Goal: Task Accomplishment & Management: Complete application form

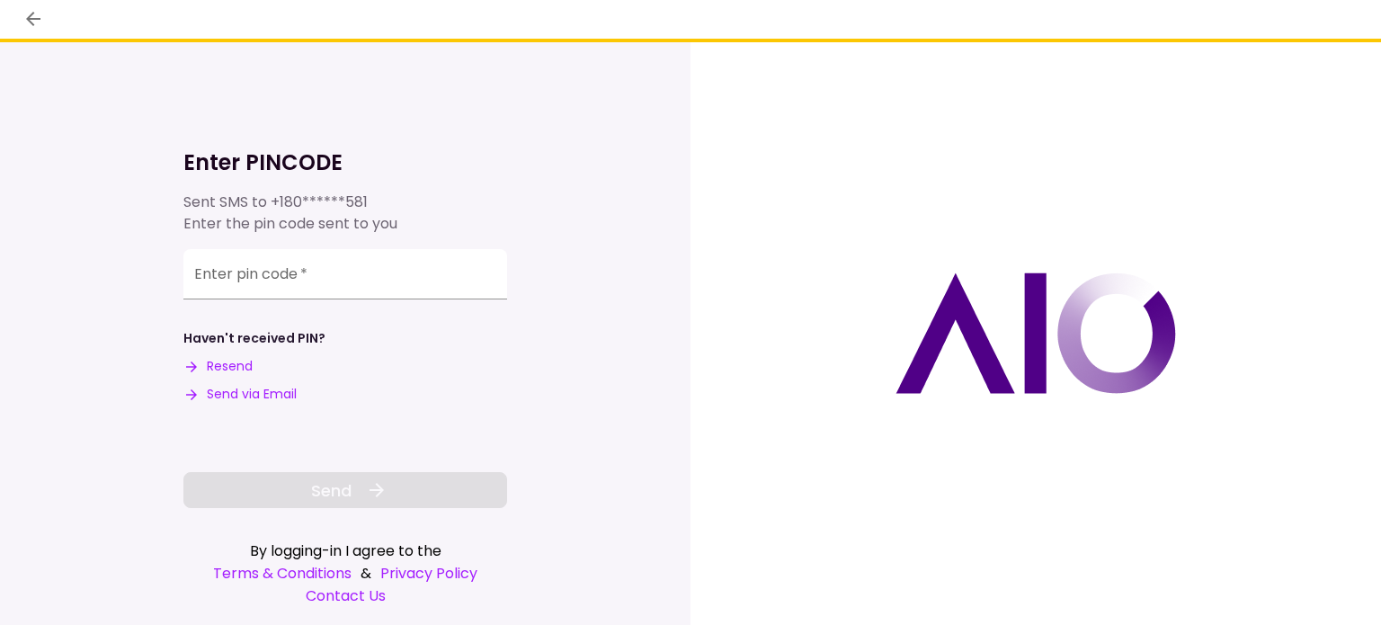
click at [291, 384] on div "Haven't received PIN? Resend Send via Email" at bounding box center [345, 366] width 324 height 75
click at [288, 394] on button "Send via Email" at bounding box center [239, 394] width 113 height 19
click at [305, 289] on input "Enter pin code   *" at bounding box center [345, 277] width 324 height 50
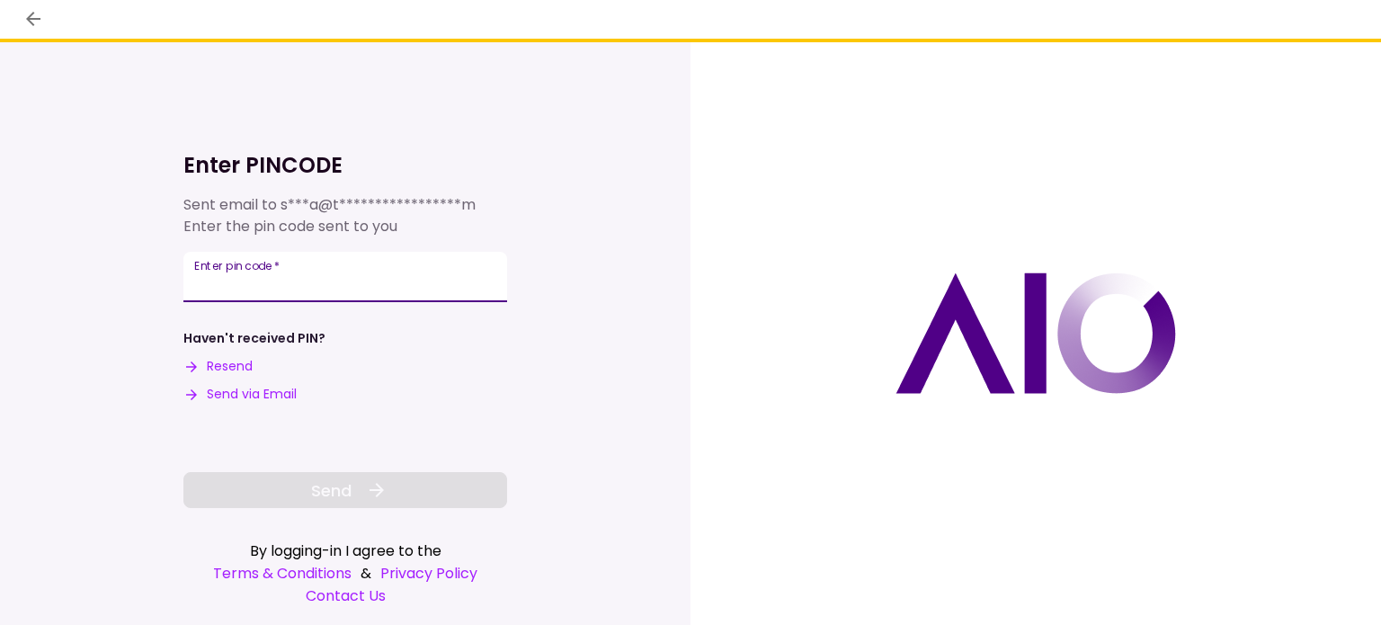
paste input "******"
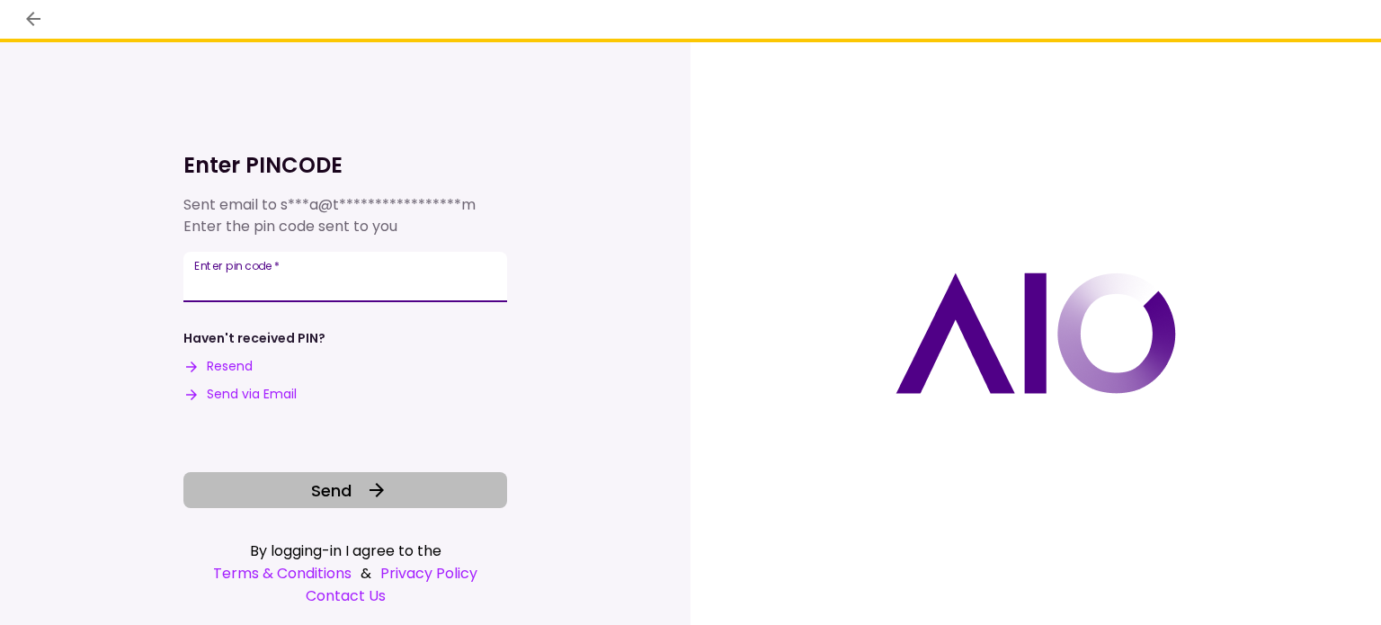
type input "******"
click at [331, 496] on span "Send" at bounding box center [331, 490] width 40 height 24
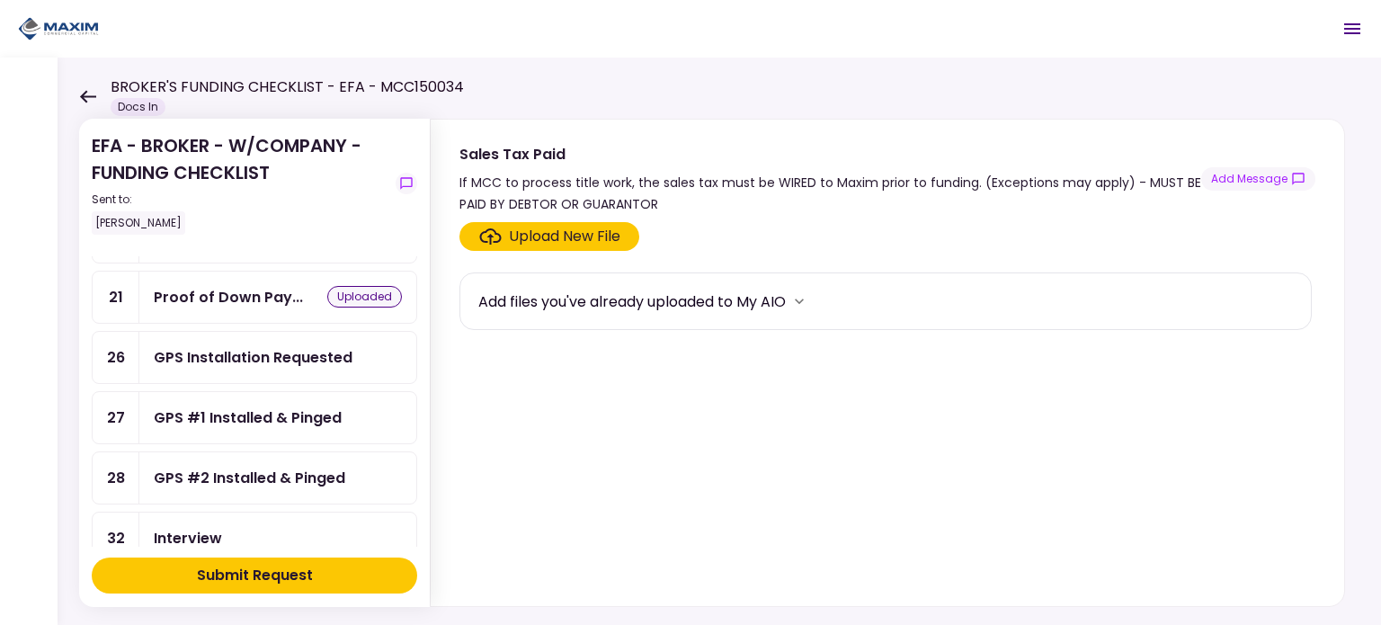
scroll to position [270, 0]
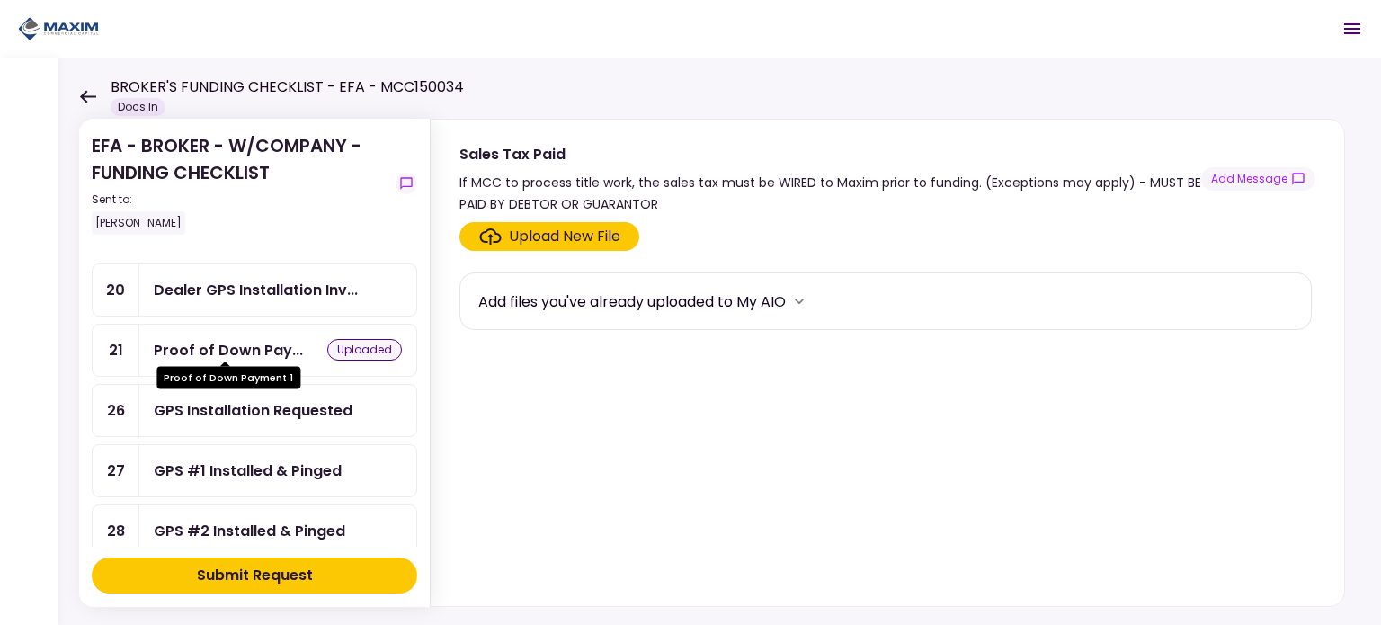
click at [258, 344] on div "Proof of Down Pay..." at bounding box center [228, 350] width 149 height 22
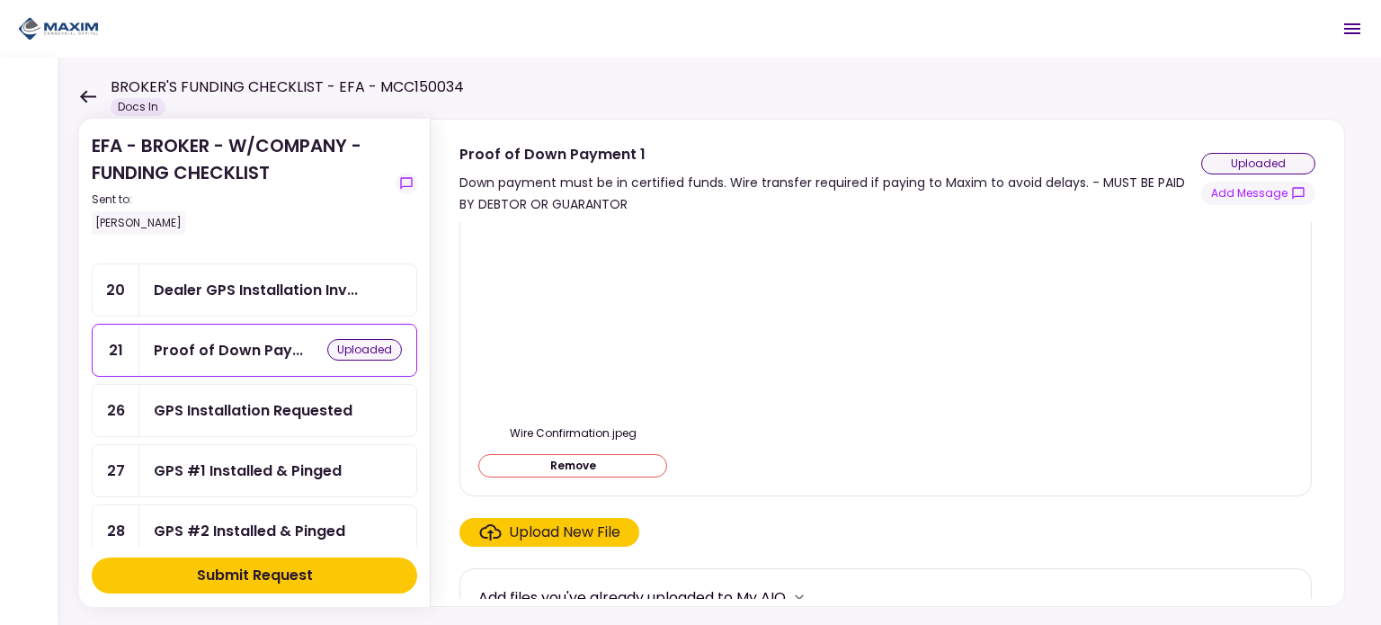
scroll to position [54, 0]
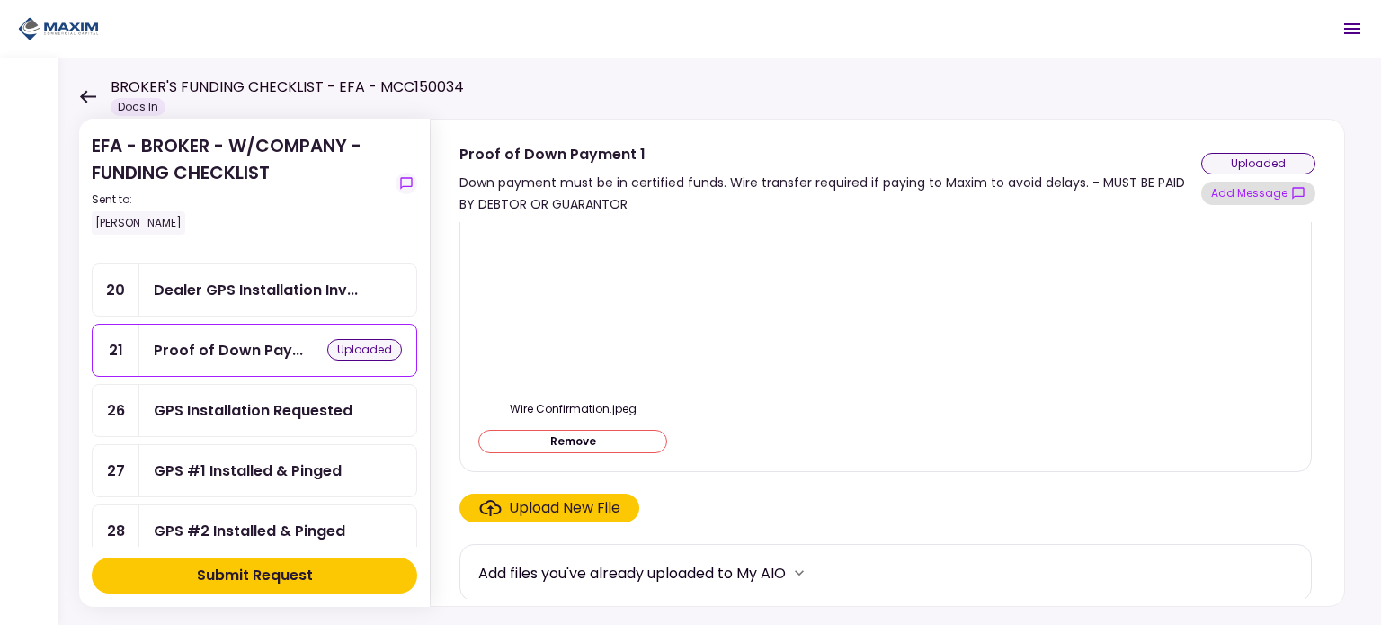
click at [1266, 189] on button "Add Message" at bounding box center [1258, 193] width 114 height 23
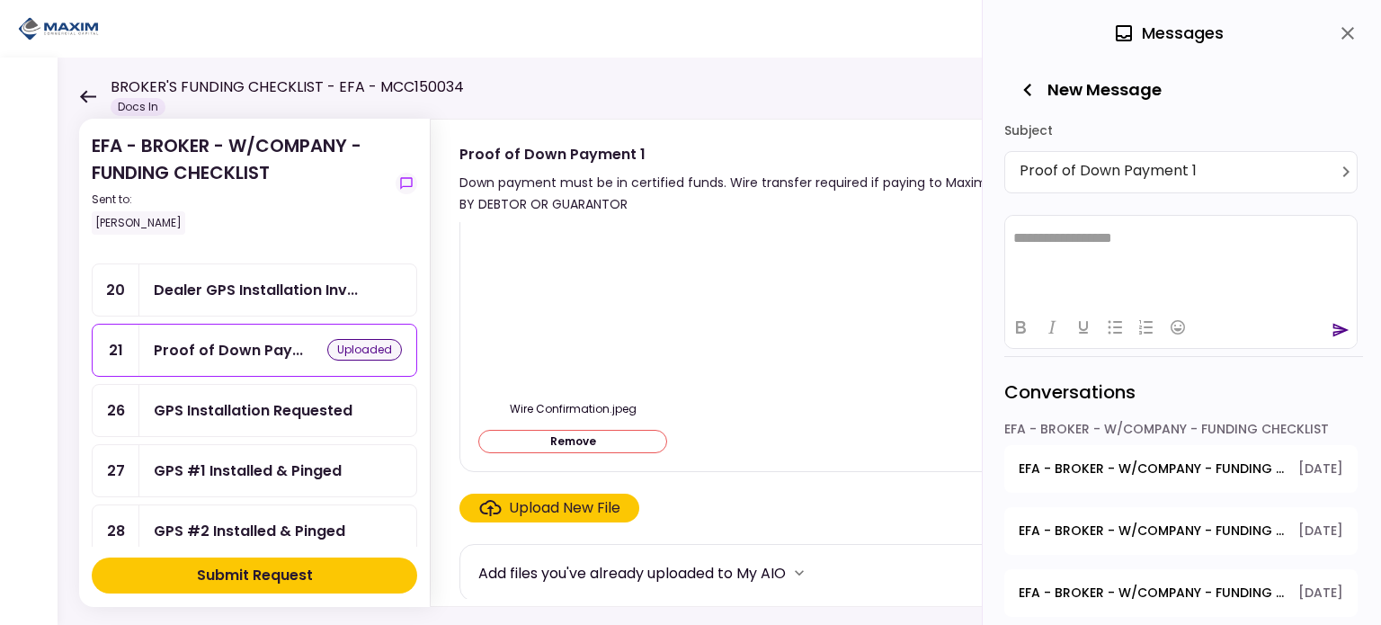
scroll to position [0, 0]
click at [1350, 32] on icon "close" at bounding box center [1348, 33] width 22 height 22
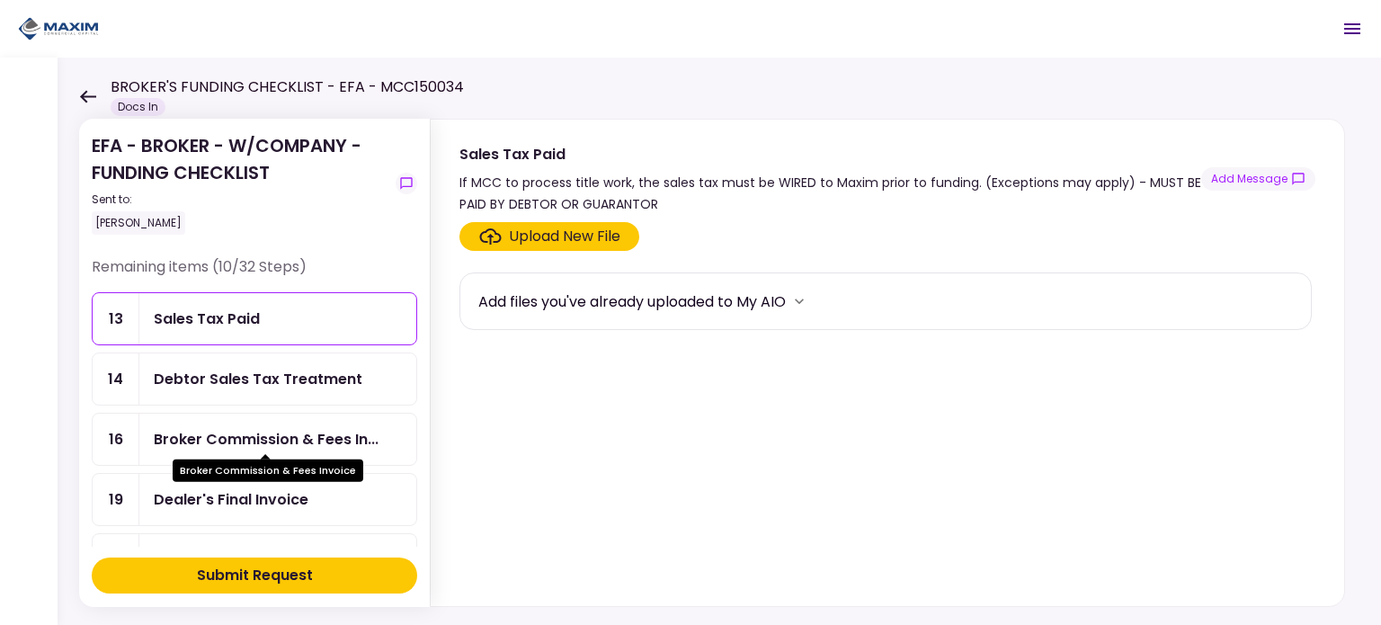
click at [241, 442] on div "Broker Commission & Fees In..." at bounding box center [266, 439] width 225 height 22
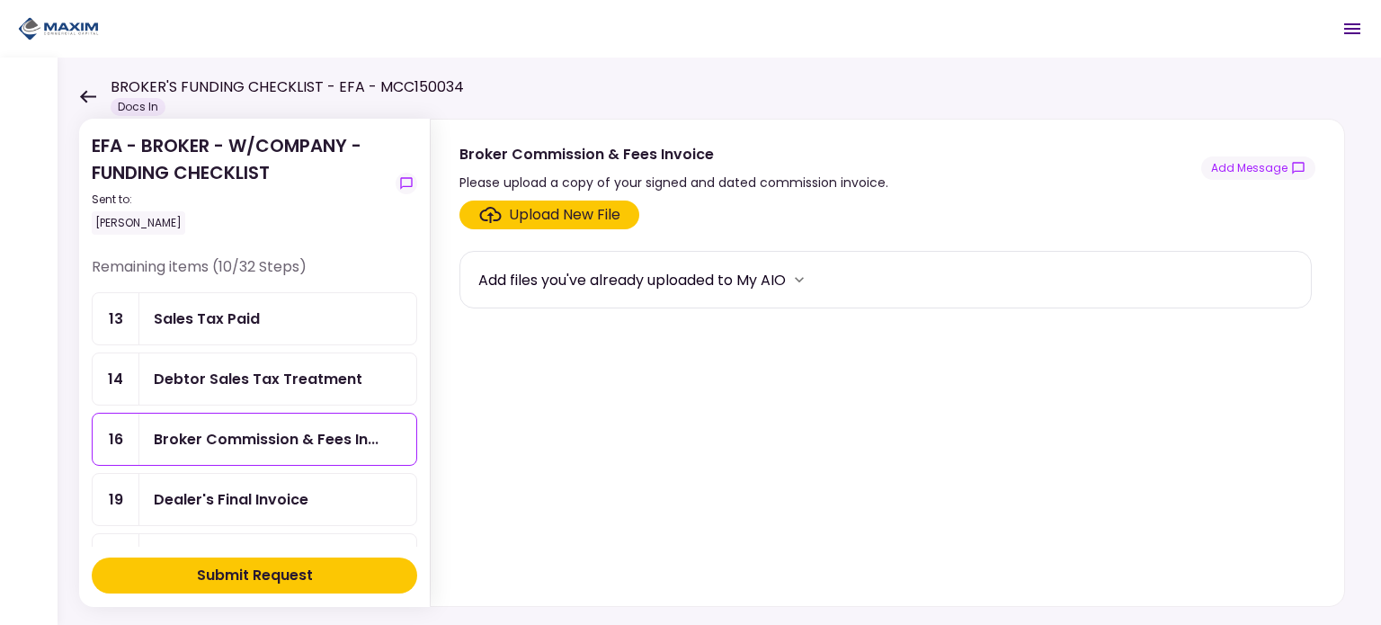
click at [515, 219] on div "Upload New File" at bounding box center [564, 215] width 111 height 22
click at [0, 0] on input "Upload New File" at bounding box center [0, 0] width 0 height 0
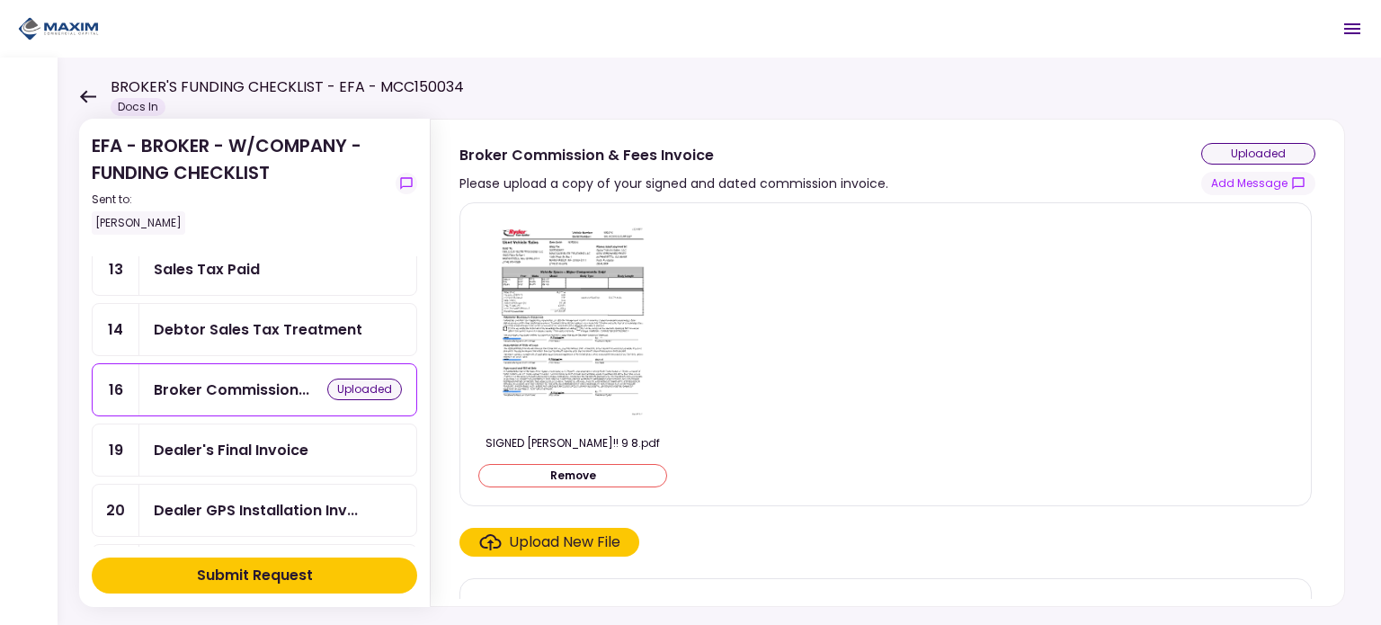
scroll to position [90, 0]
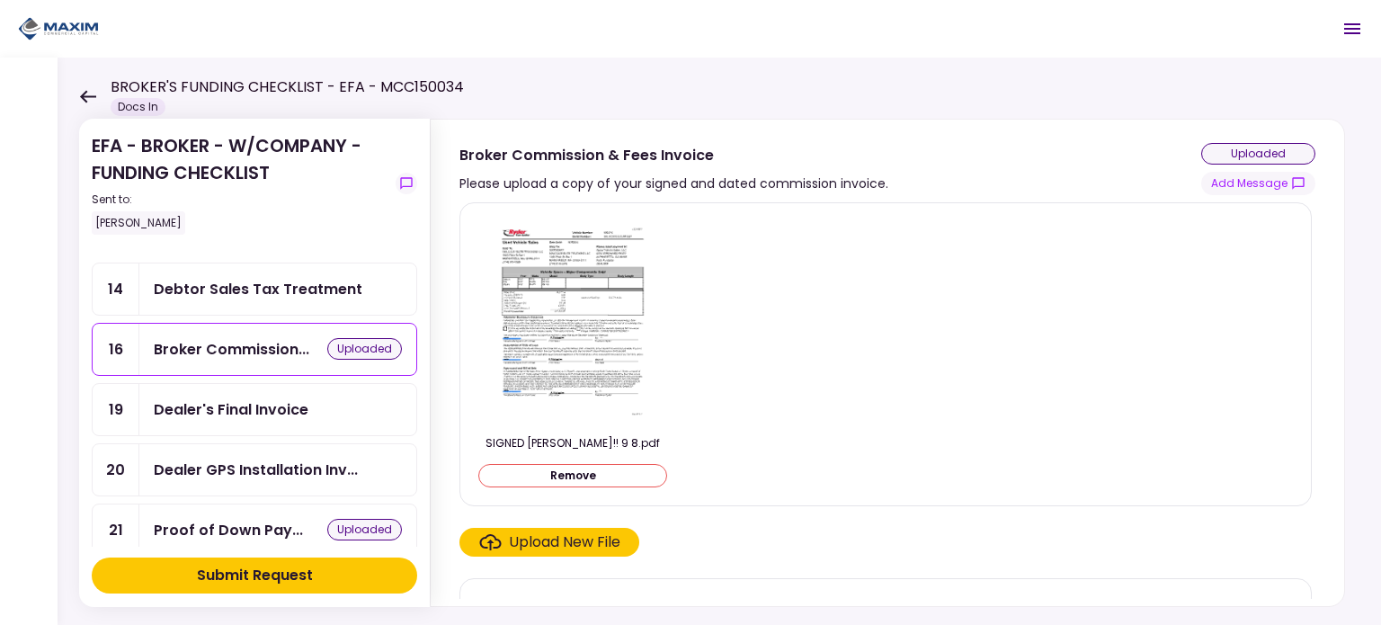
click at [629, 469] on button "Remove" at bounding box center [572, 475] width 189 height 23
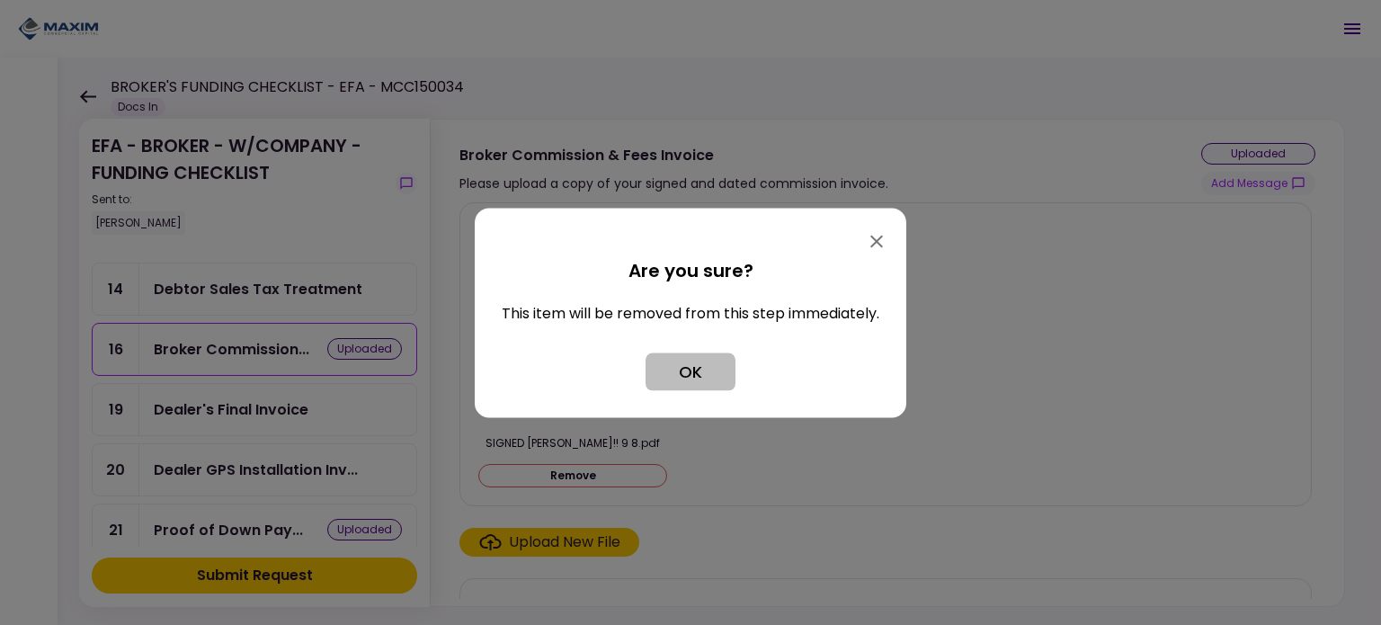
click at [730, 385] on button "OK" at bounding box center [690, 371] width 90 height 38
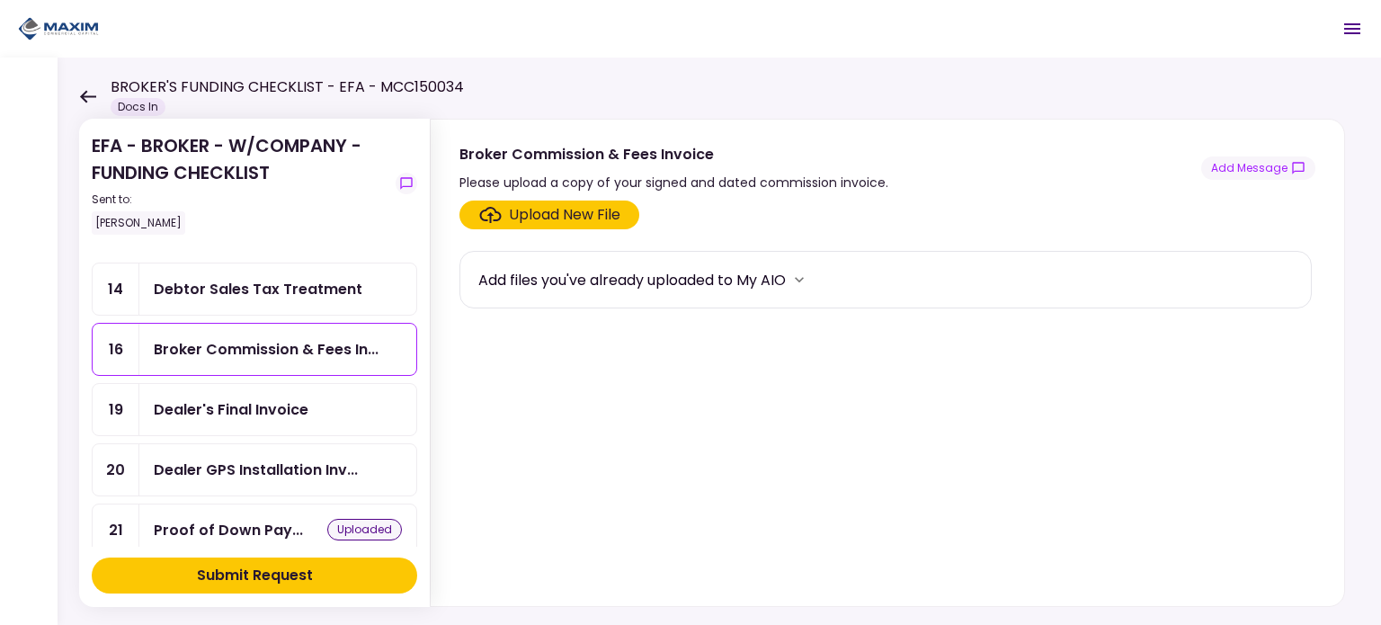
click at [539, 214] on div "Upload New File" at bounding box center [564, 215] width 111 height 22
click at [0, 0] on input "Upload New File" at bounding box center [0, 0] width 0 height 0
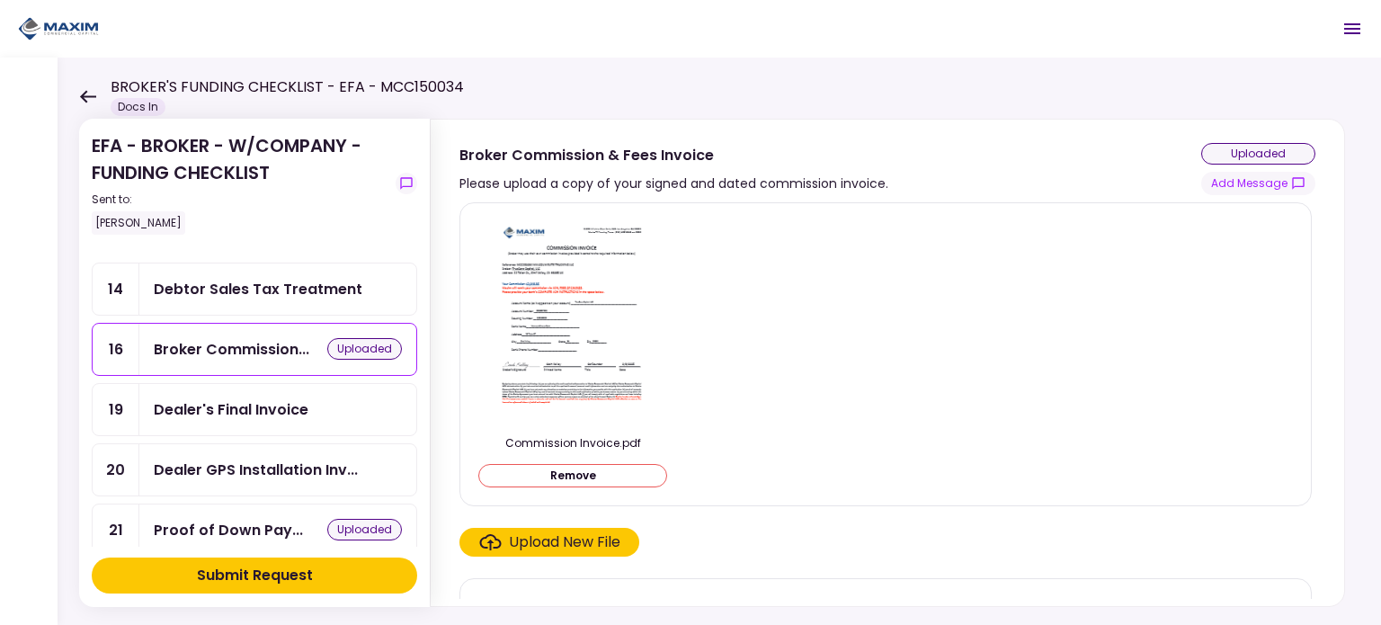
click at [251, 400] on div "Dealer's Final Invoice" at bounding box center [231, 409] width 155 height 22
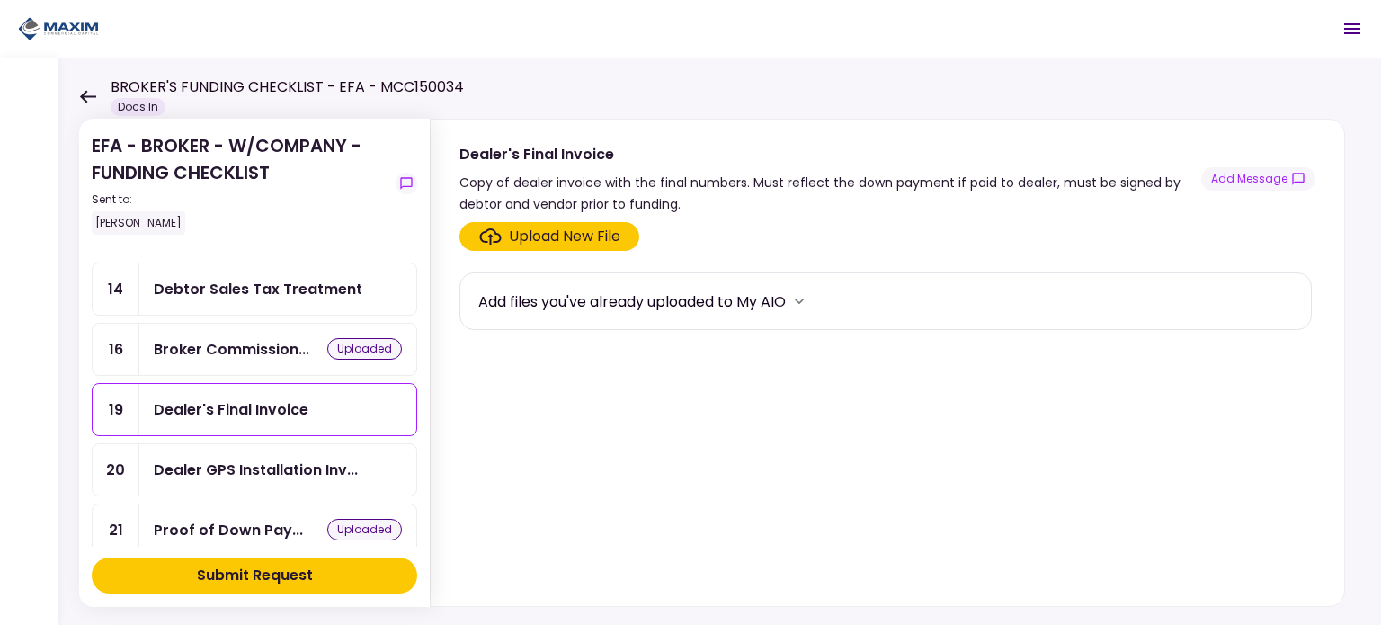
click at [545, 231] on div "Upload New File" at bounding box center [564, 237] width 111 height 22
click at [0, 0] on input "Upload New File" at bounding box center [0, 0] width 0 height 0
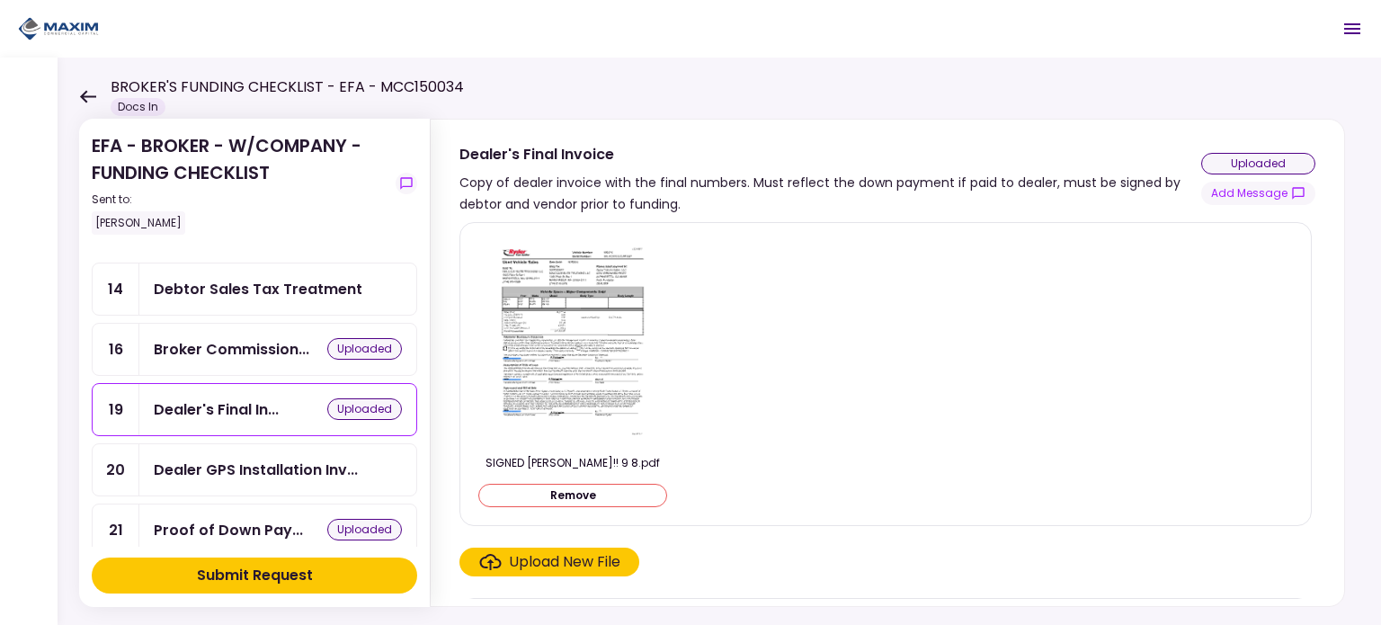
click at [309, 578] on div "Submit Request" at bounding box center [255, 576] width 116 height 22
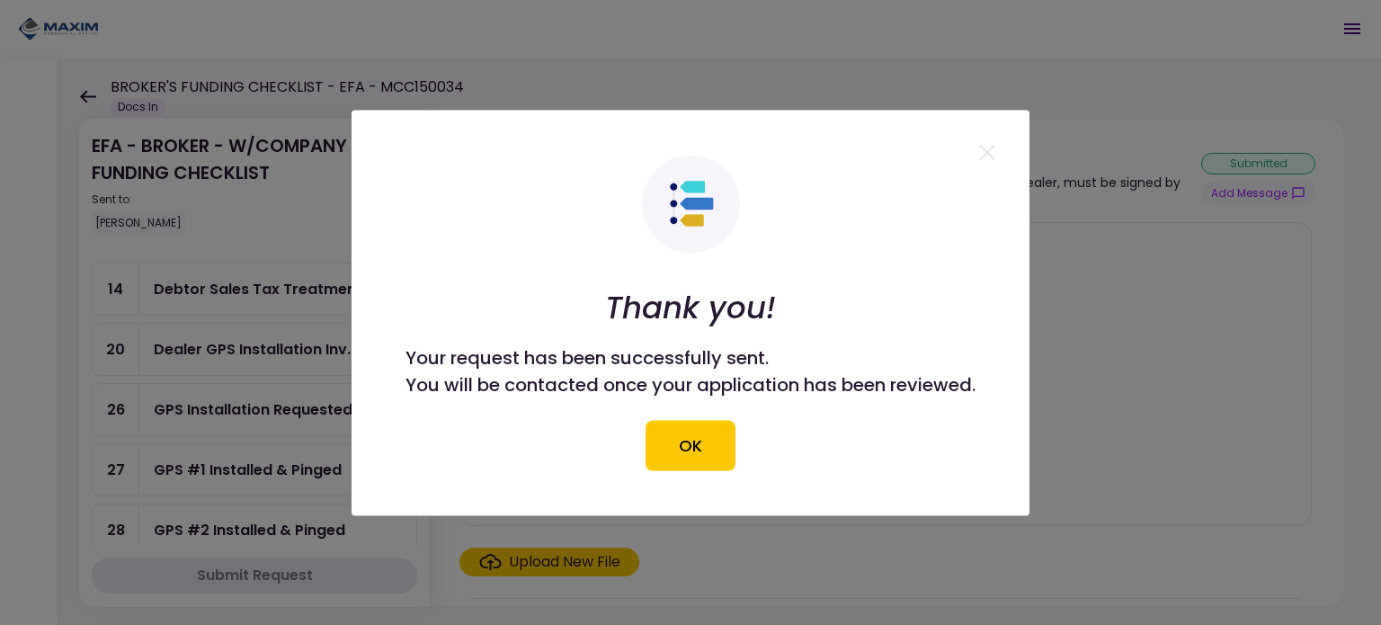
drag, startPoint x: 681, startPoint y: 444, endPoint x: 673, endPoint y: 453, distance: 11.5
click at [679, 444] on button "OK" at bounding box center [690, 445] width 90 height 50
